Goal: Task Accomplishment & Management: Manage account settings

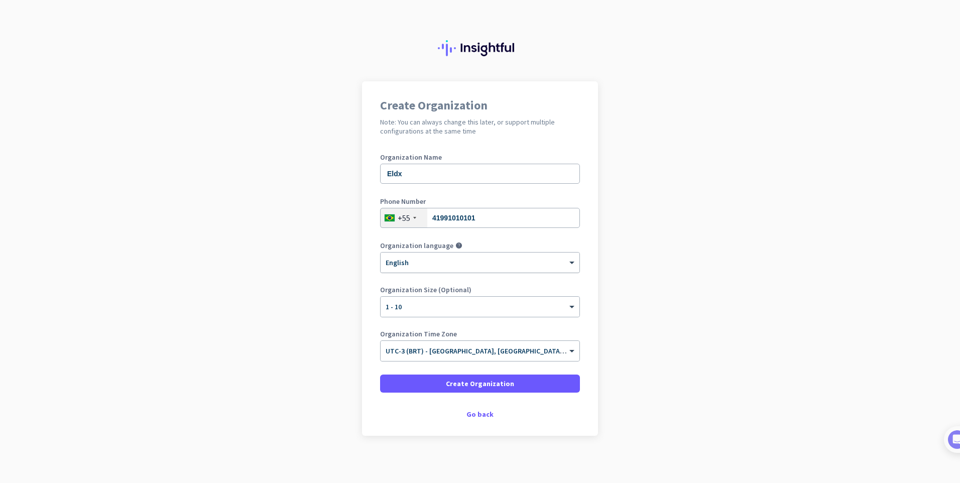
click at [435, 268] on div "× English" at bounding box center [480, 263] width 199 height 20
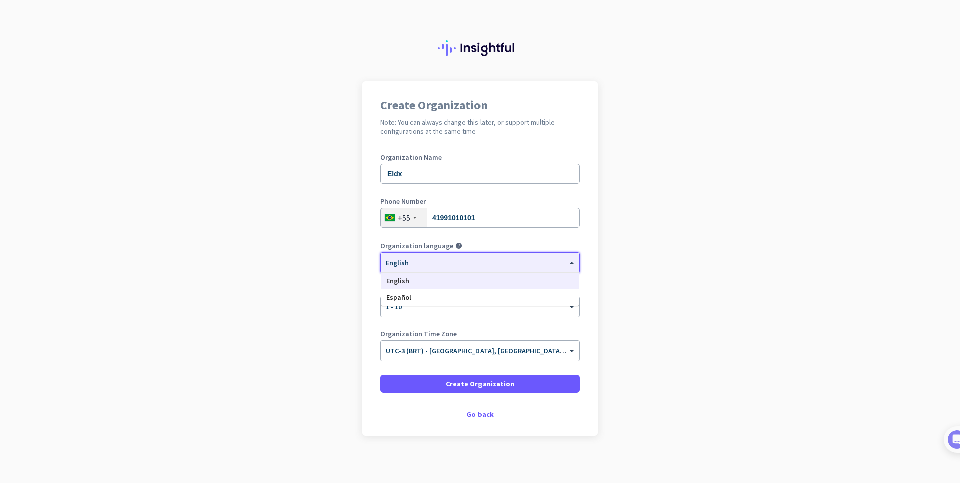
click at [334, 250] on app-onboarding-organization "Create Organization Note: You can always change this later, or support multiple…" at bounding box center [480, 283] width 960 height 405
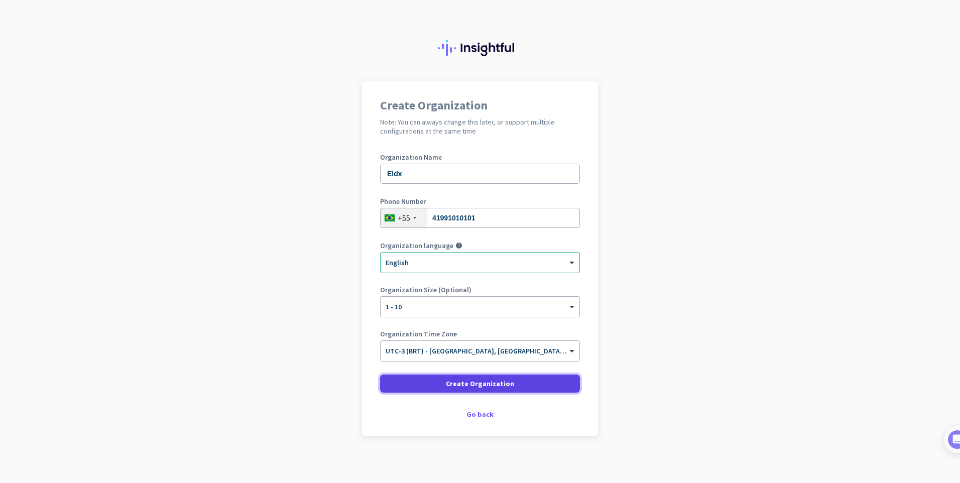
click at [479, 386] on span "Create Organization" at bounding box center [480, 384] width 68 height 10
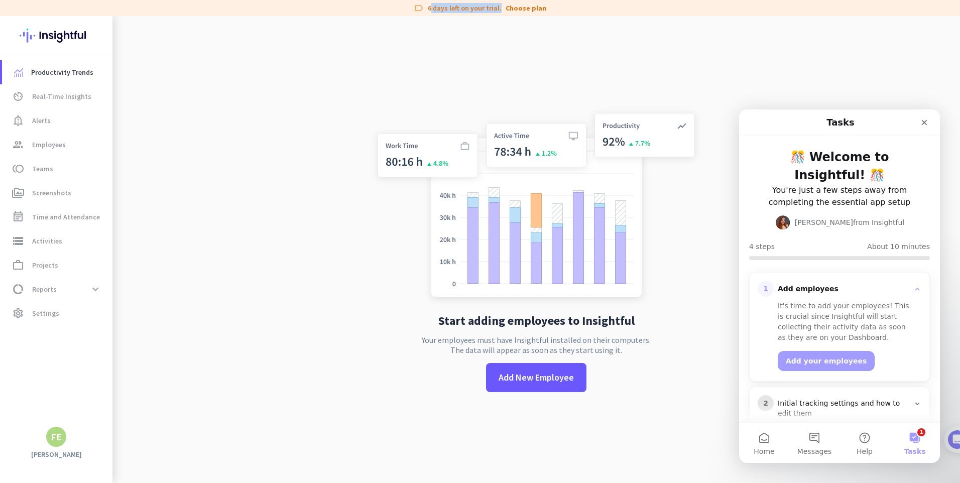
drag, startPoint x: 429, startPoint y: 6, endPoint x: 499, endPoint y: 11, distance: 70.0
click at [499, 11] on div "label 6 days left on your trial. Choose plan" at bounding box center [480, 8] width 960 height 16
drag, startPoint x: 499, startPoint y: 11, endPoint x: 446, endPoint y: 9, distance: 52.8
click at [446, 9] on div "label 6 days left on your trial. Choose plan" at bounding box center [480, 8] width 960 height 16
click at [926, 119] on icon "Close" at bounding box center [924, 122] width 8 height 8
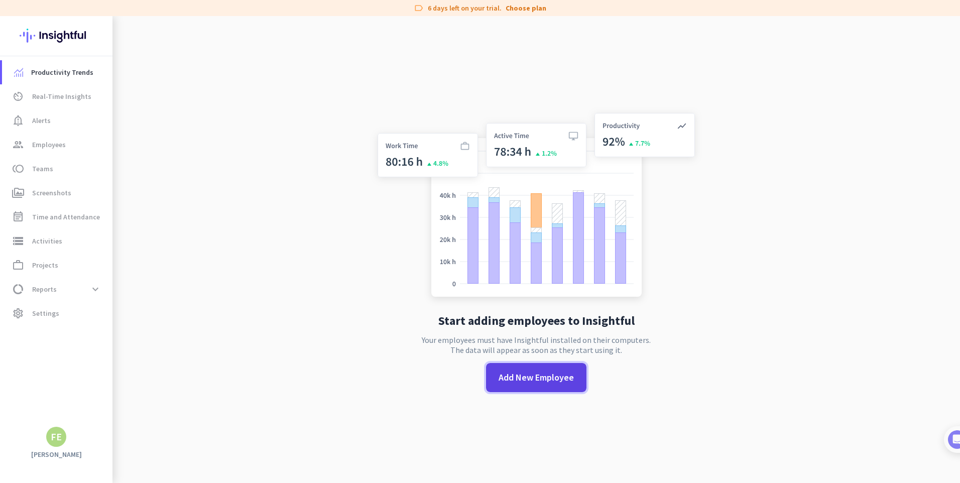
click at [517, 382] on span "Add New Employee" at bounding box center [536, 377] width 75 height 13
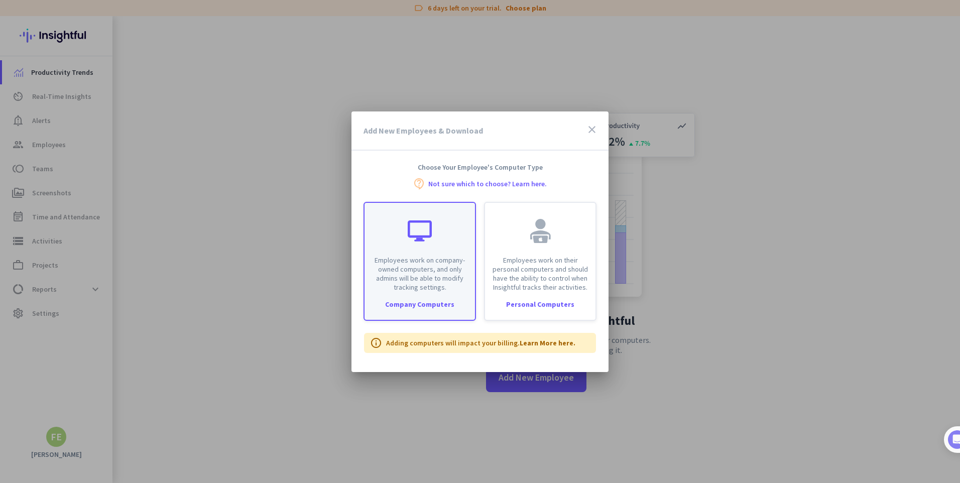
click at [429, 241] on div at bounding box center [420, 231] width 24 height 24
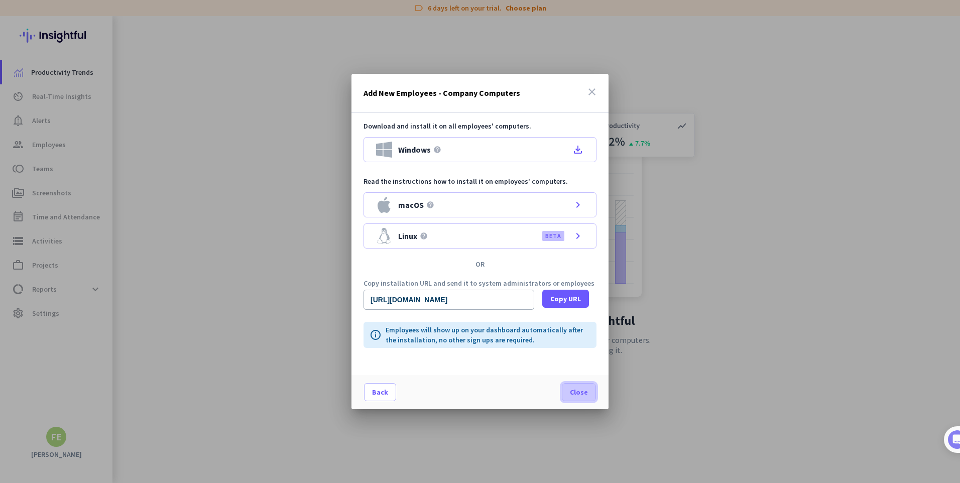
click at [579, 392] on span "Close" at bounding box center [579, 392] width 18 height 10
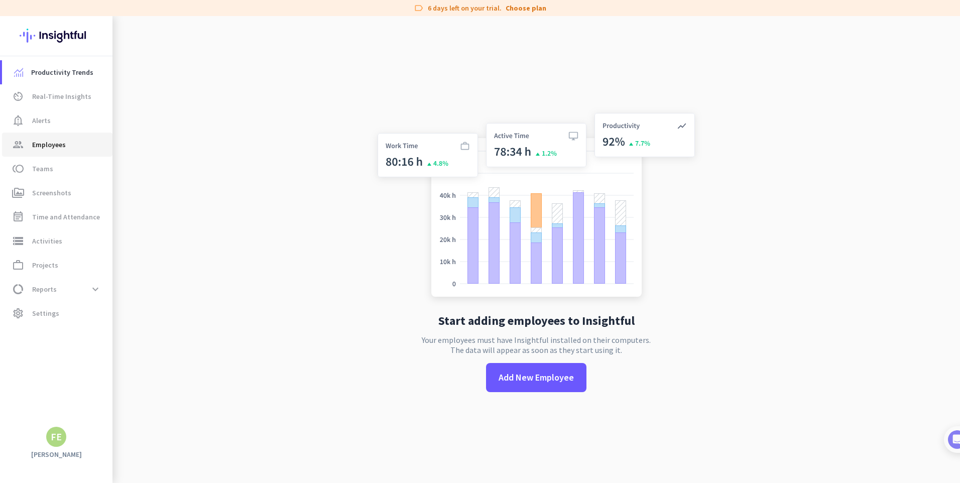
click at [61, 145] on span "Employees" at bounding box center [49, 145] width 34 height 12
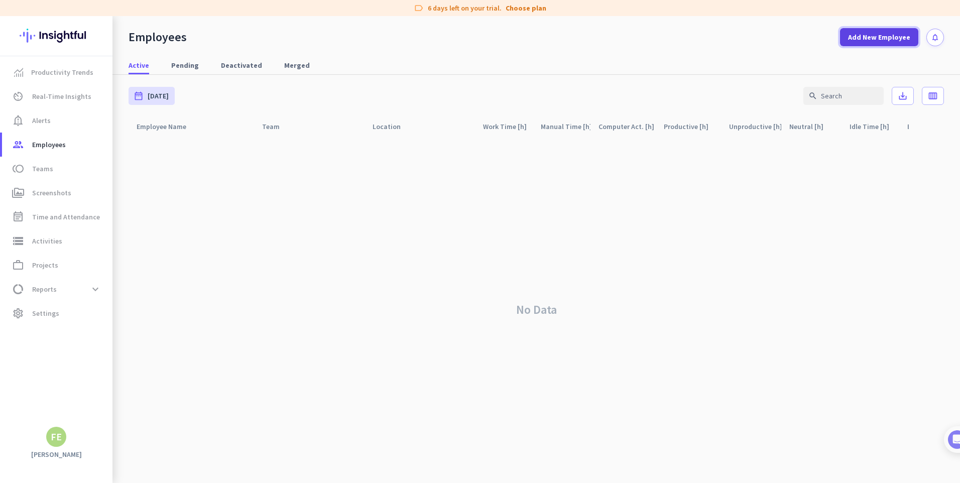
click at [888, 34] on span "Add New Employee" at bounding box center [879, 37] width 62 height 10
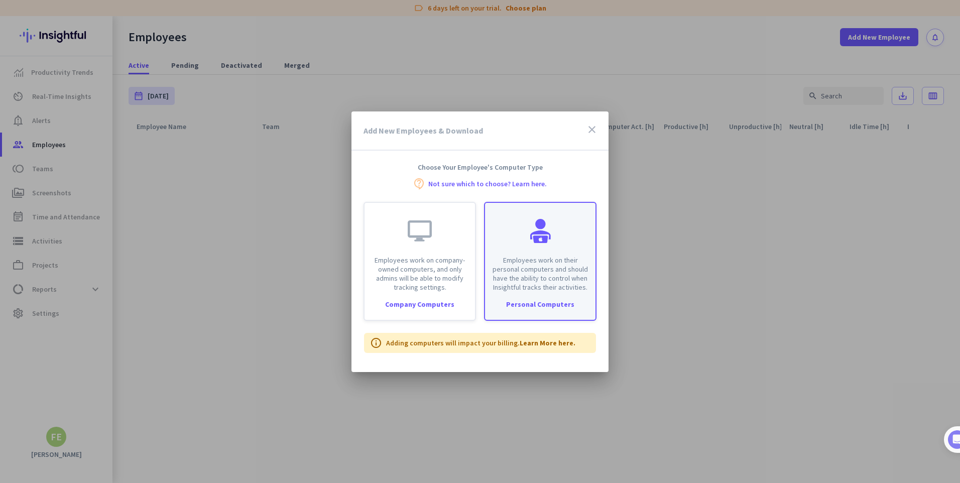
click at [518, 268] on p "Employees work on their personal computers and should have the ability to contr…" at bounding box center [540, 274] width 98 height 36
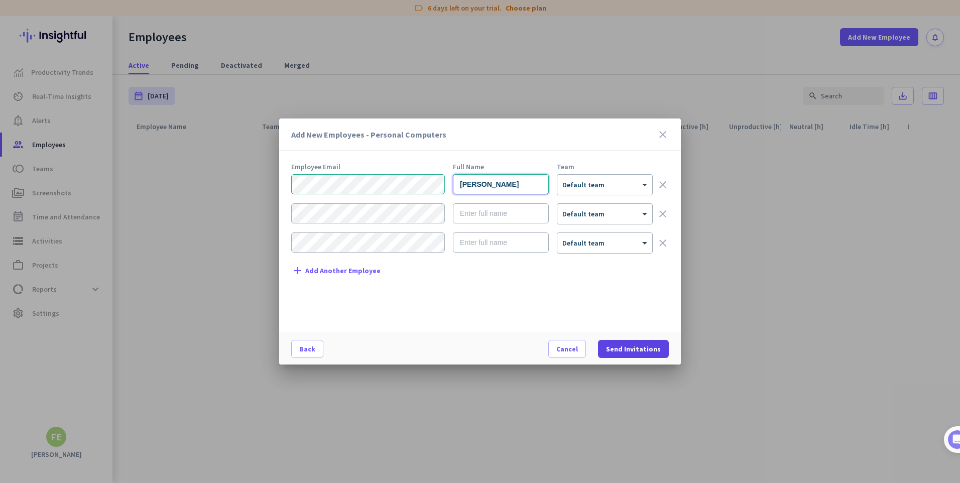
type input "[PERSON_NAME]"
click at [630, 349] on span "Send Invitations" at bounding box center [633, 349] width 55 height 10
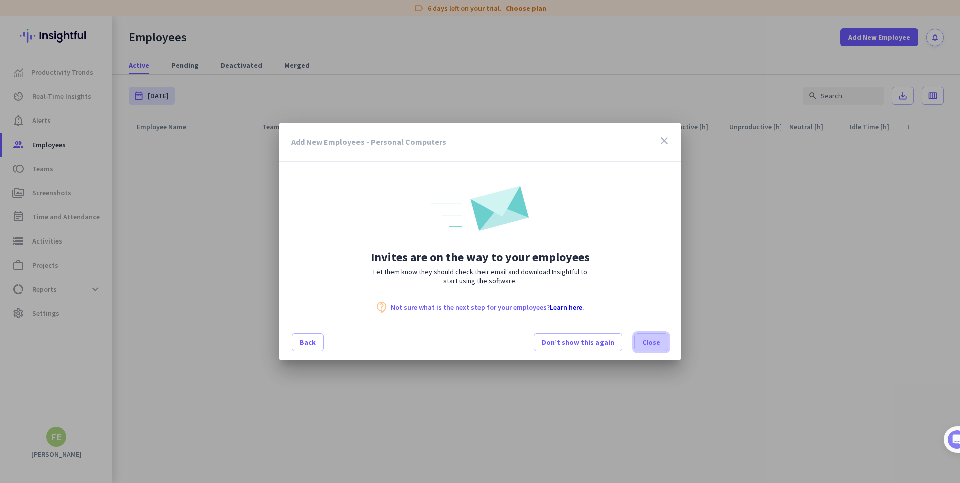
click at [657, 348] on span at bounding box center [651, 342] width 33 height 24
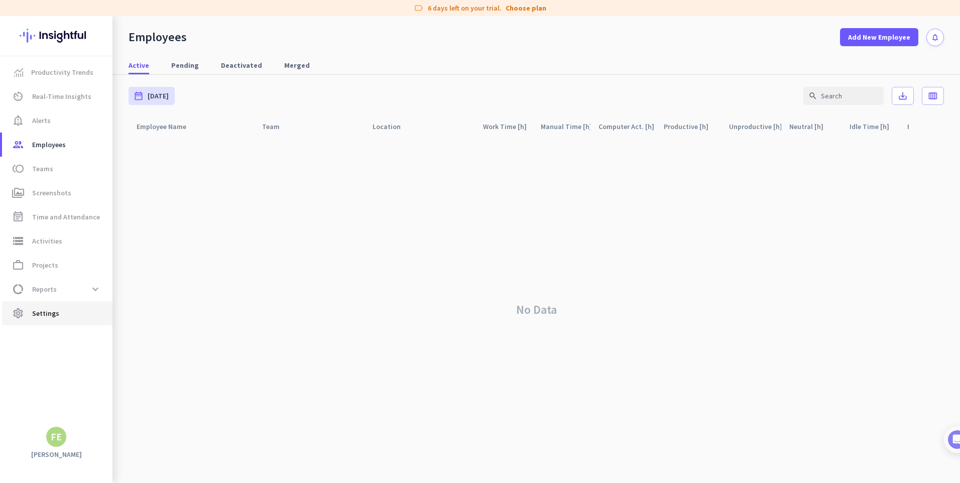
click at [45, 310] on span "Settings" at bounding box center [45, 313] width 27 height 12
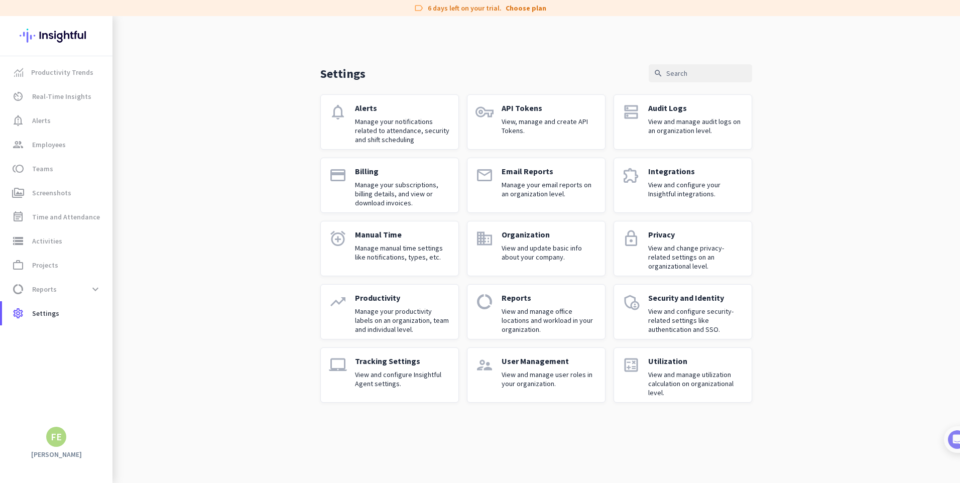
click at [422, 118] on p "Manage your notifications related to attendance, security and shift scheduling" at bounding box center [402, 130] width 95 height 27
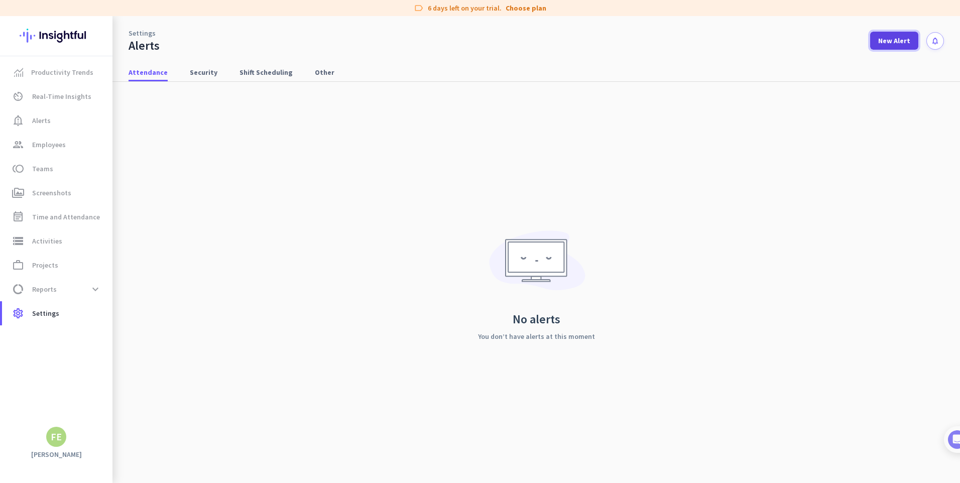
click at [899, 41] on span "New Alert" at bounding box center [894, 41] width 32 height 10
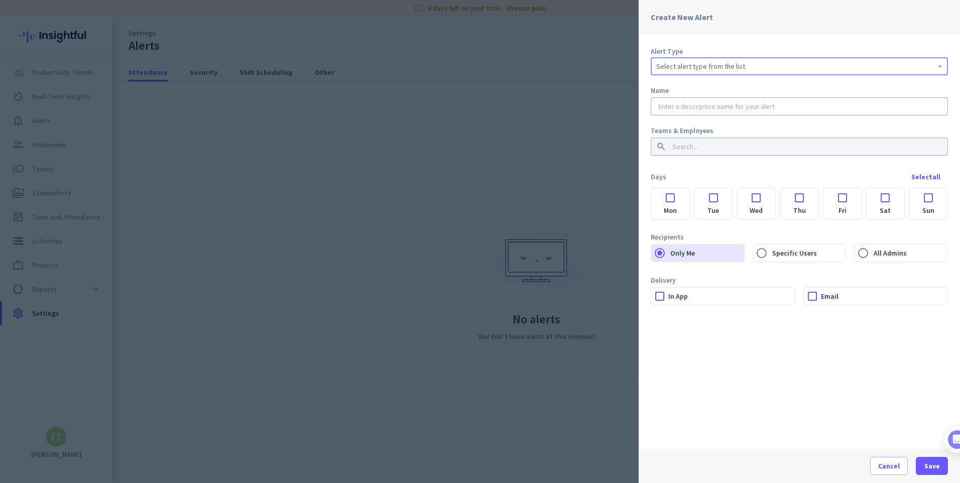
click at [685, 69] on span "Select alert type from the list" at bounding box center [700, 66] width 89 height 10
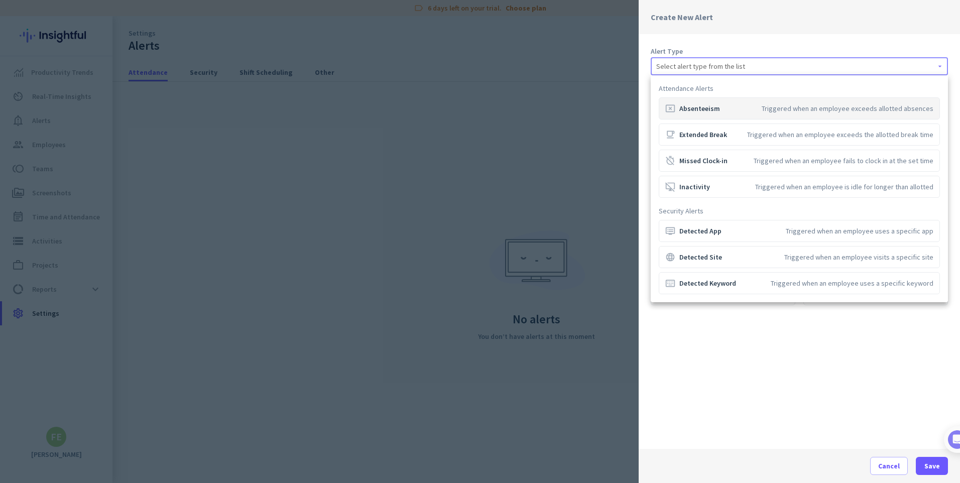
click at [651, 49] on div at bounding box center [480, 241] width 960 height 483
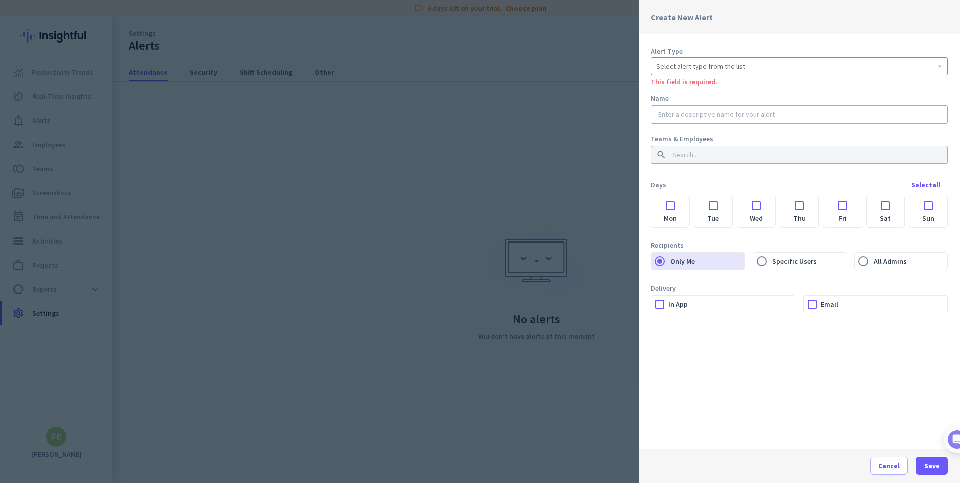
click at [594, 39] on div at bounding box center [480, 241] width 960 height 483
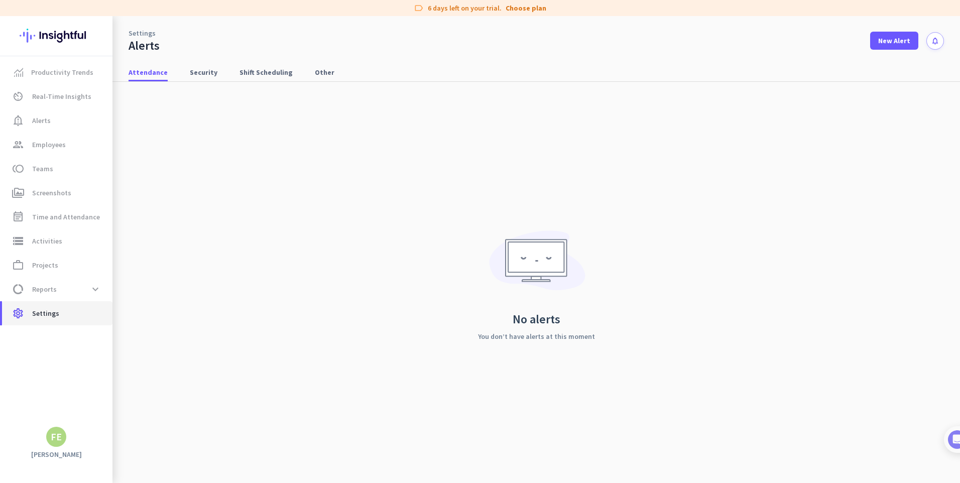
click at [43, 311] on span "Settings" at bounding box center [45, 313] width 27 height 12
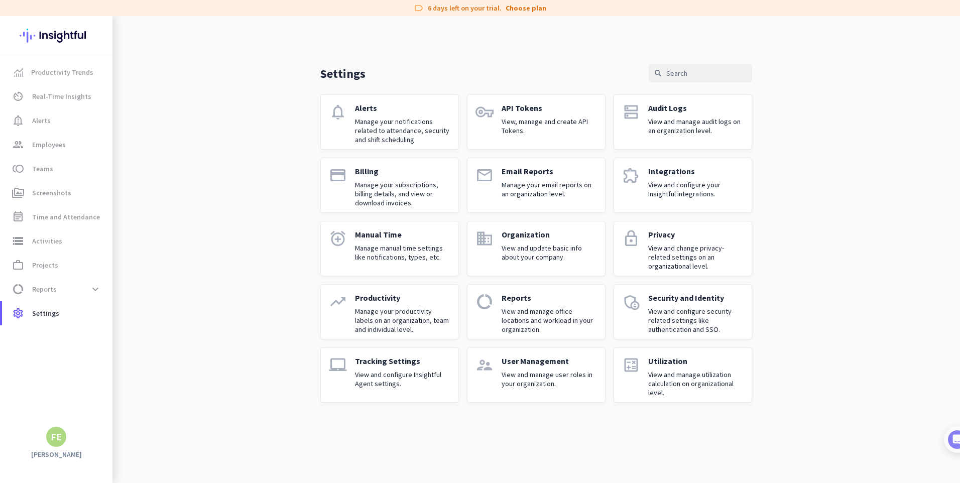
click at [652, 256] on p "View and change privacy-related settings on an organizational level." at bounding box center [695, 256] width 95 height 27
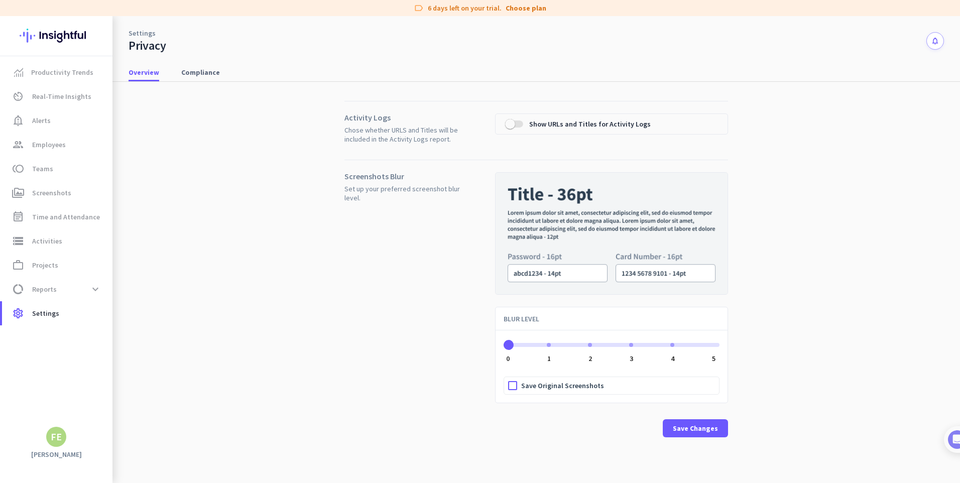
click at [545, 385] on span "Save Original Screenshots" at bounding box center [562, 386] width 83 height 10
click at [0, 0] on input "Save Original Screenshots" at bounding box center [0, 0] width 0 height 0
click at [545, 385] on span "Save Original Screenshots" at bounding box center [562, 386] width 83 height 10
click at [0, 0] on input "Save Original Screenshots" at bounding box center [0, 0] width 0 height 0
click at [545, 385] on span "Save Original Screenshots" at bounding box center [562, 386] width 83 height 10
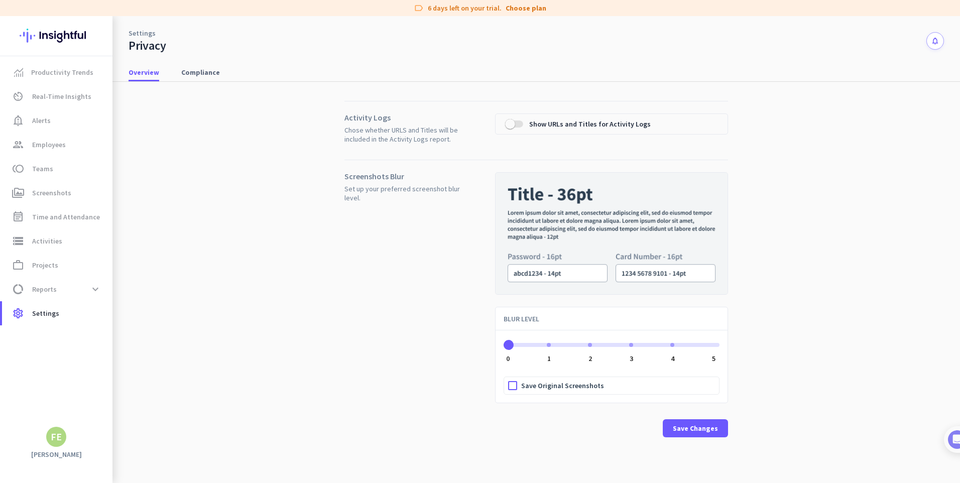
click at [0, 0] on input "Save Original Screenshots" at bounding box center [0, 0] width 0 height 0
drag, startPoint x: 458, startPoint y: 182, endPoint x: 43, endPoint y: 143, distance: 417.0
click at [43, 143] on span "Employees" at bounding box center [49, 145] width 34 height 12
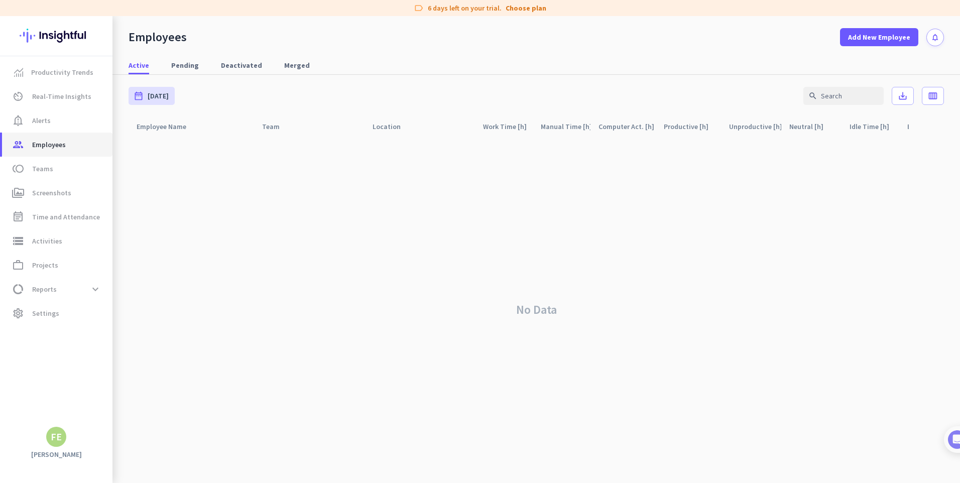
click at [48, 141] on span "Employees" at bounding box center [49, 145] width 34 height 12
click at [167, 62] on link "Pending" at bounding box center [185, 65] width 40 height 18
click at [222, 60] on span "Deactivated" at bounding box center [241, 65] width 41 height 10
click at [284, 67] on span "Merged" at bounding box center [297, 65] width 26 height 10
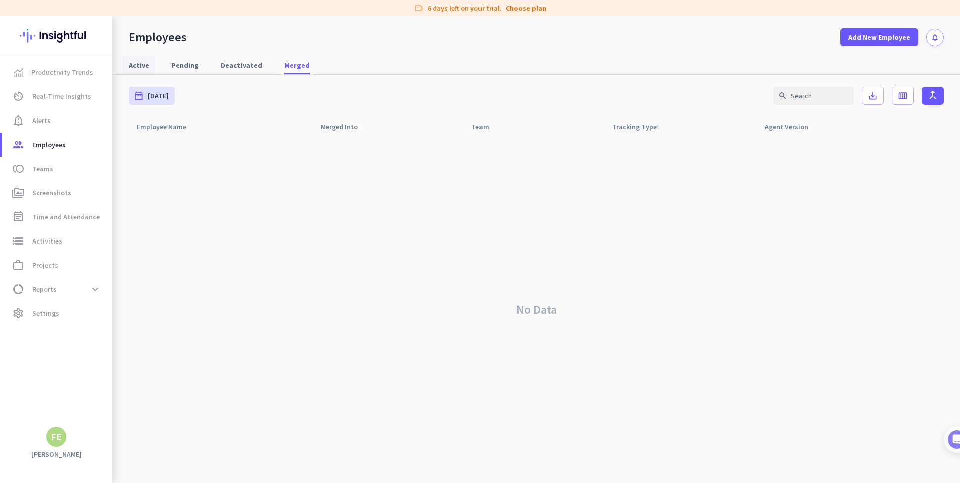
click at [151, 64] on link "Active" at bounding box center [138, 65] width 33 height 18
click at [176, 63] on span "Pending" at bounding box center [185, 65] width 28 height 10
click at [149, 69] on link "Active" at bounding box center [138, 65] width 33 height 18
